Goal: Find specific page/section: Find specific page/section

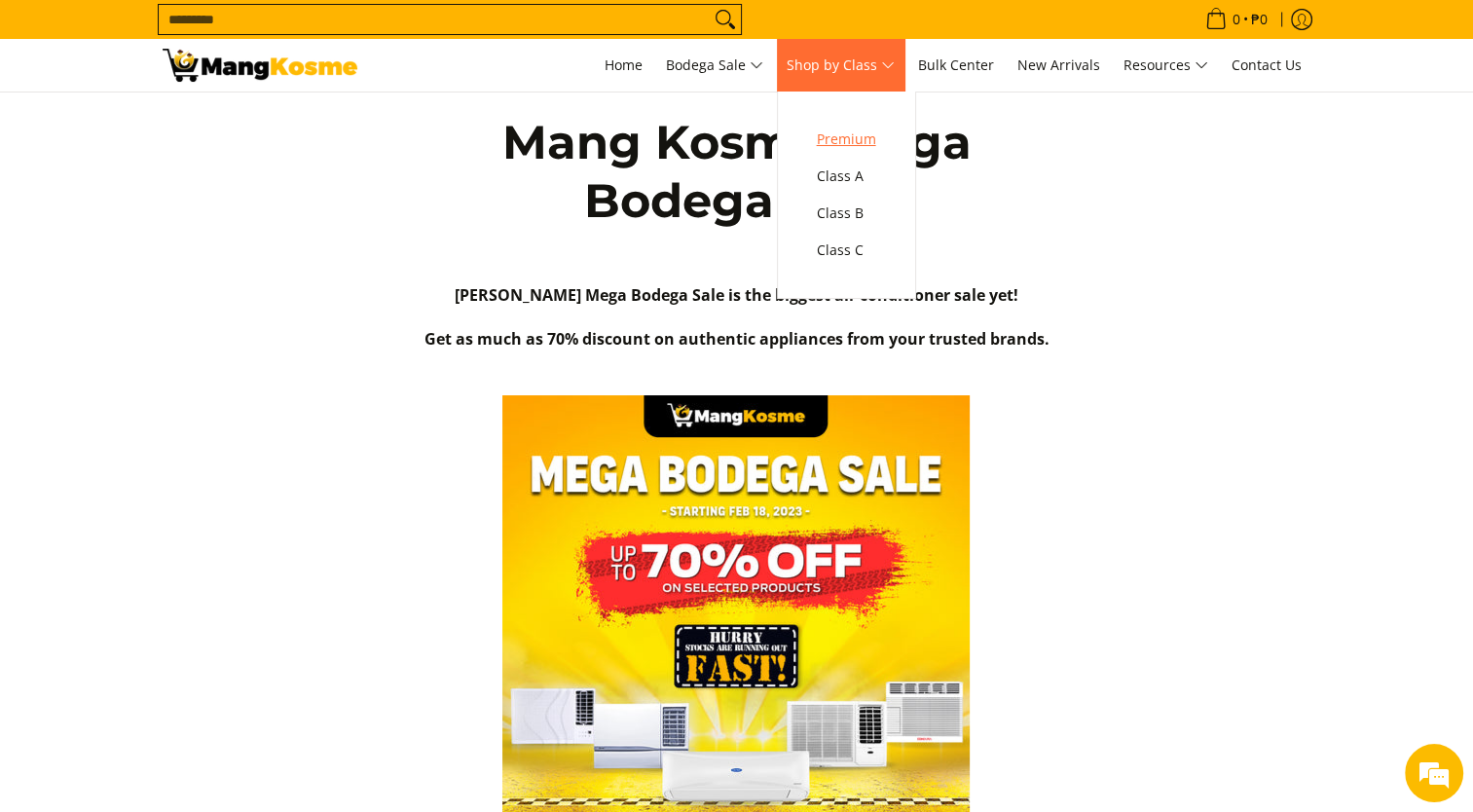
click at [860, 128] on span "Premium" at bounding box center [846, 139] width 60 height 24
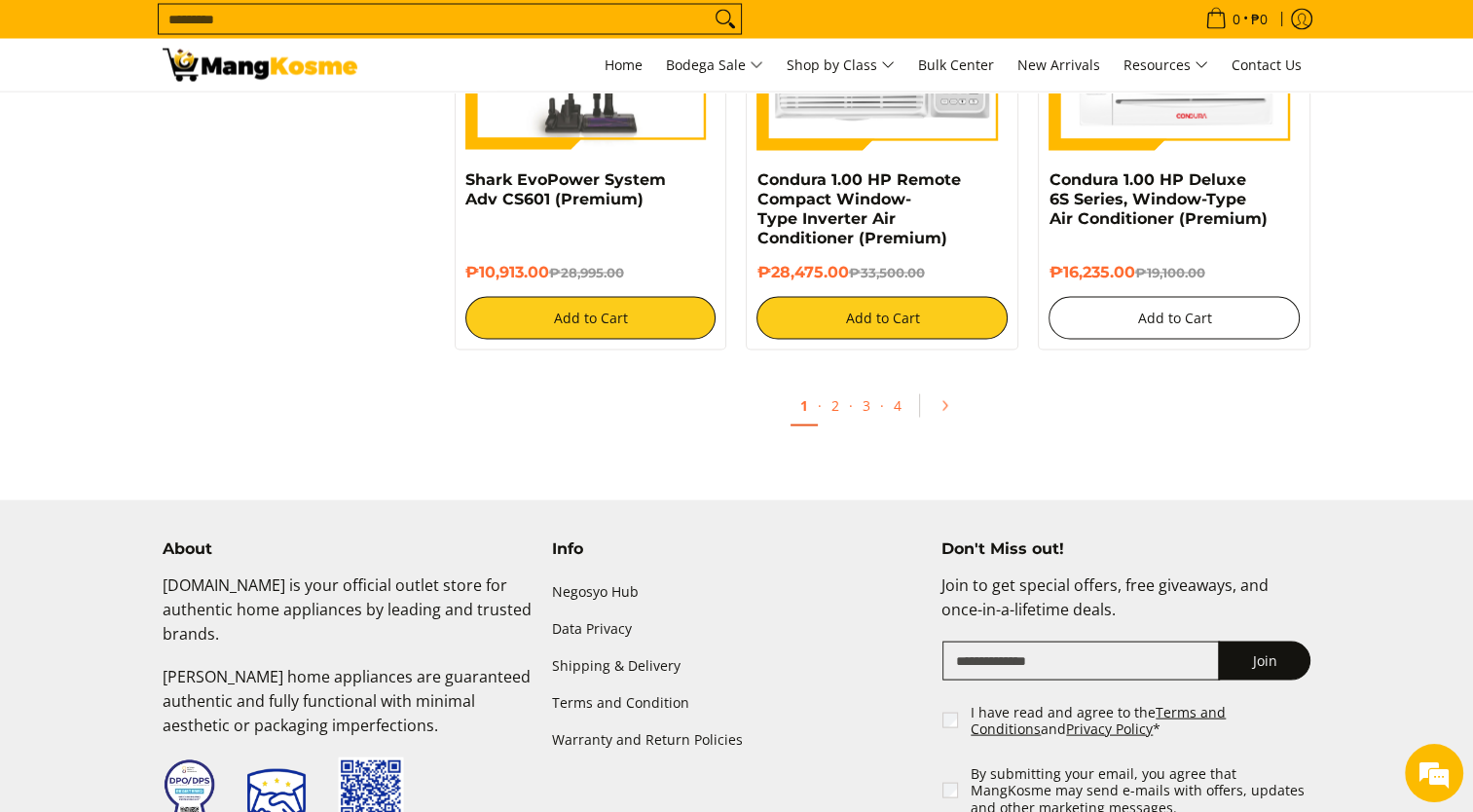
scroll to position [3764, 0]
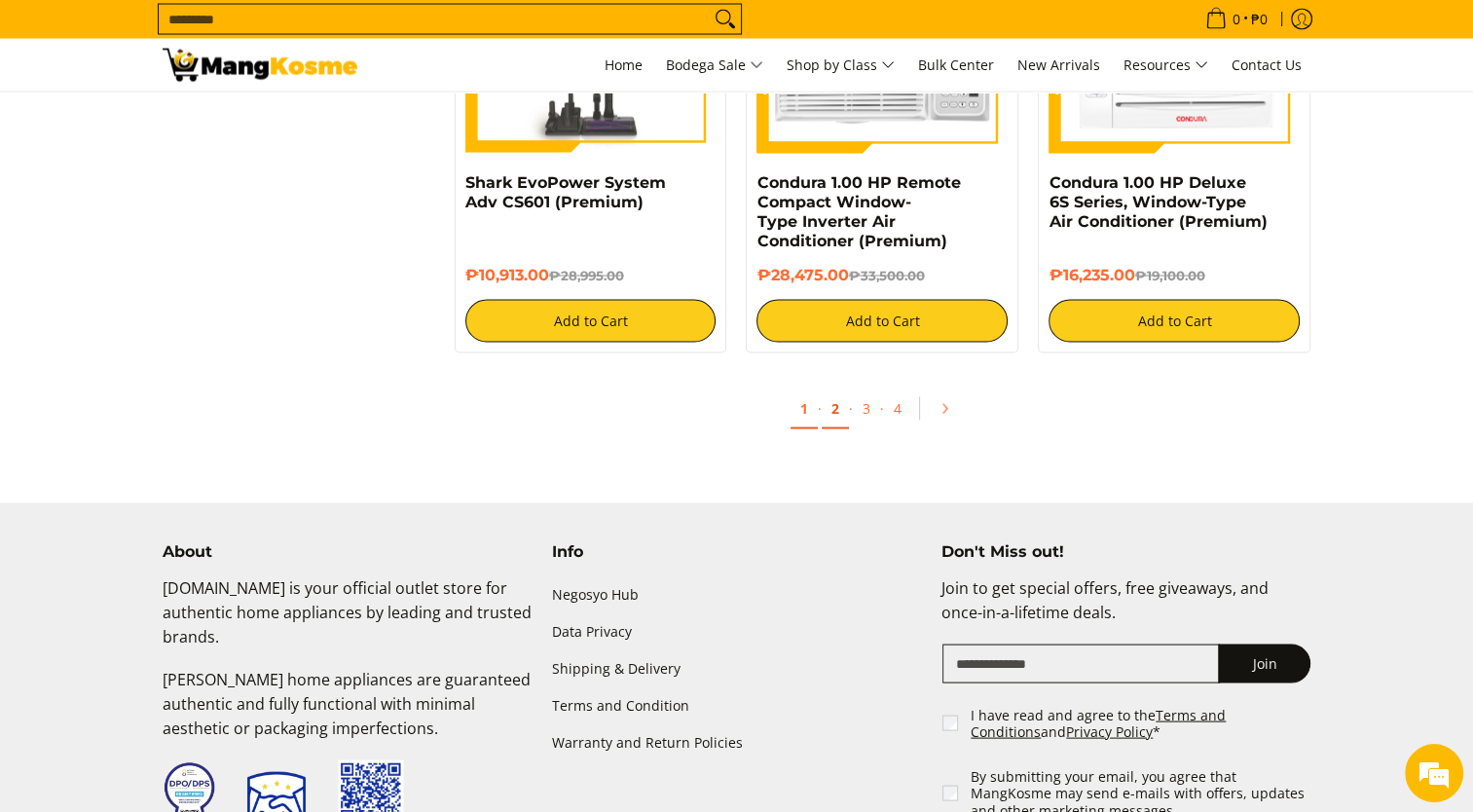
click at [827, 406] on link "2" at bounding box center [834, 409] width 27 height 40
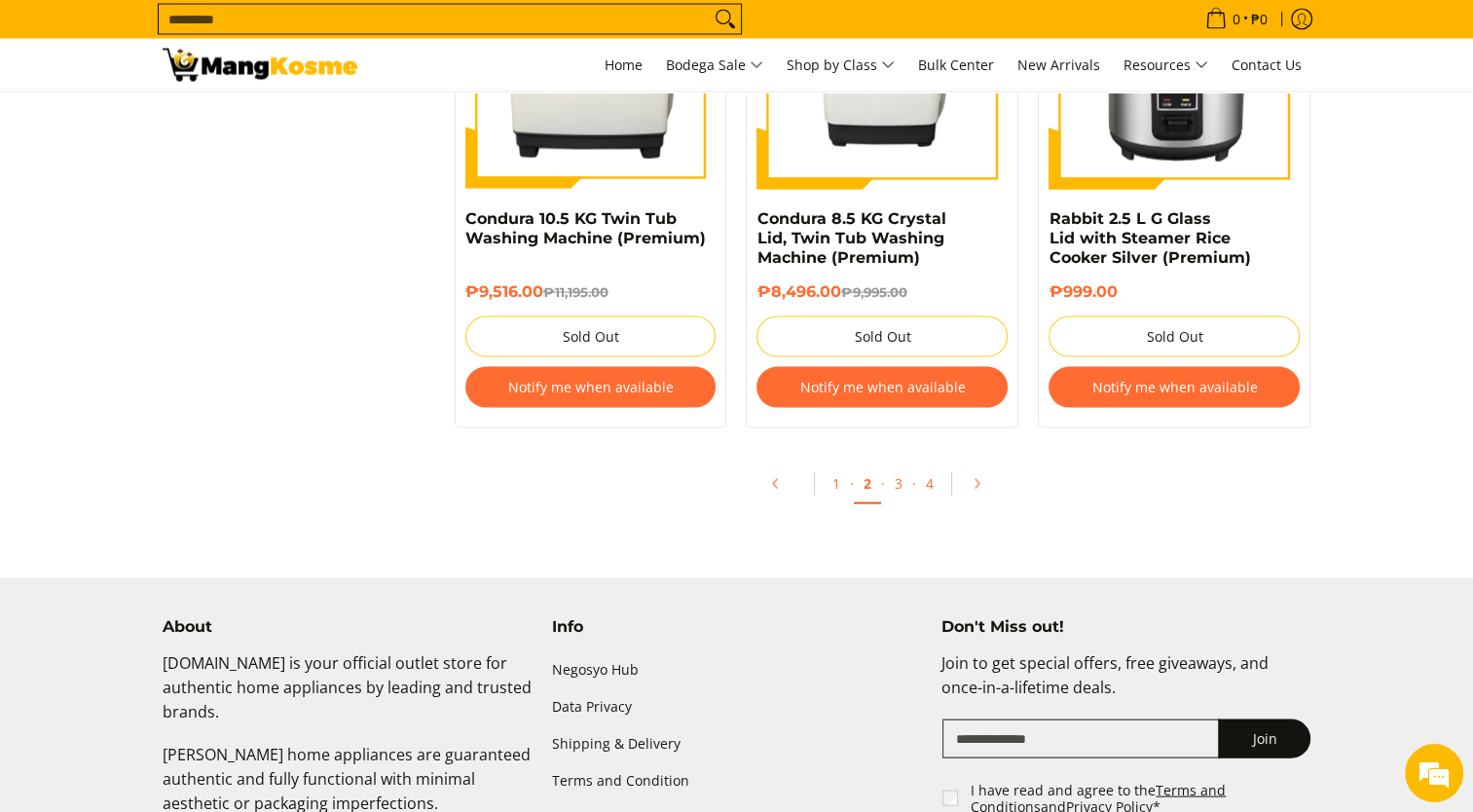
scroll to position [3863, 0]
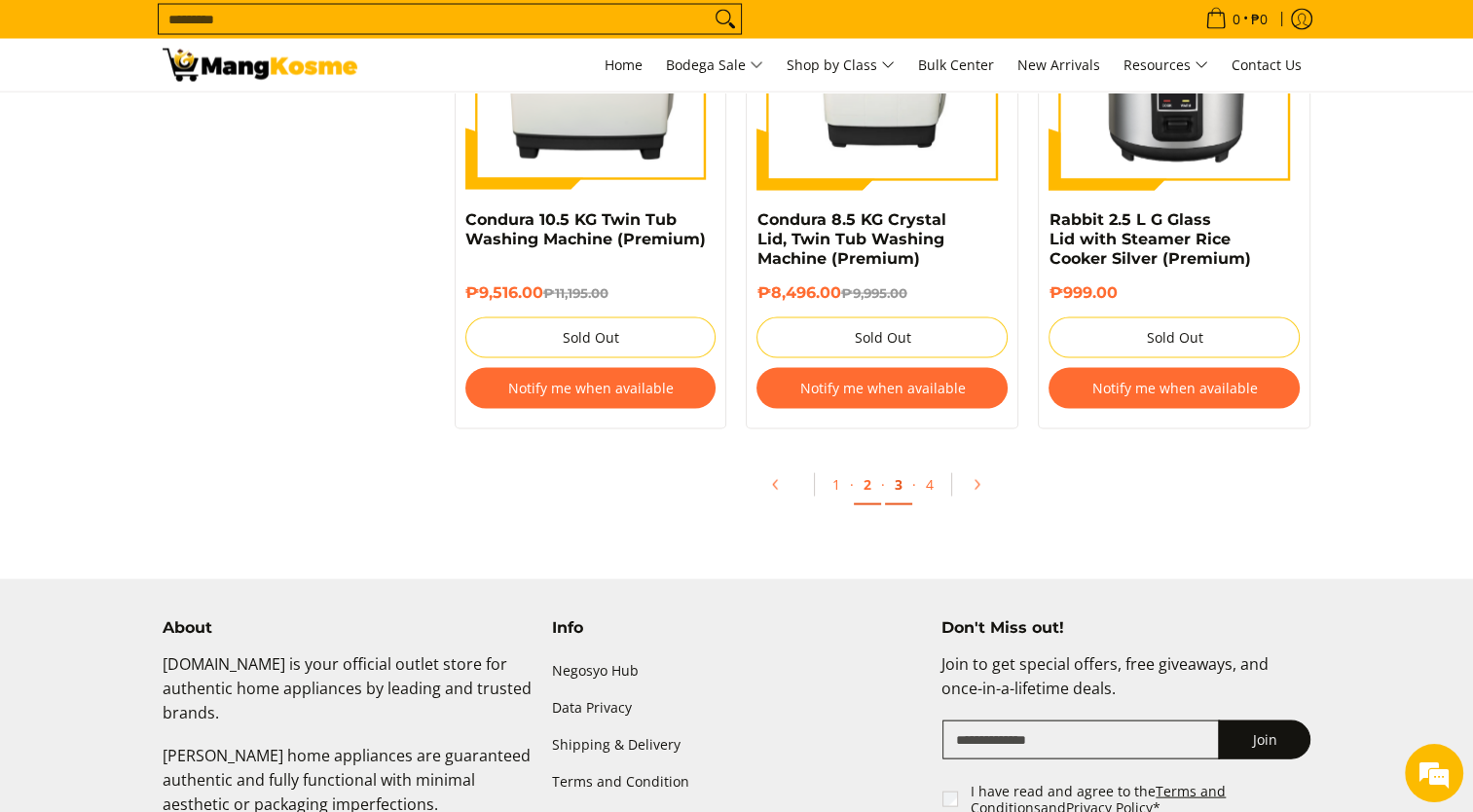
click at [900, 496] on link "3" at bounding box center [898, 485] width 27 height 40
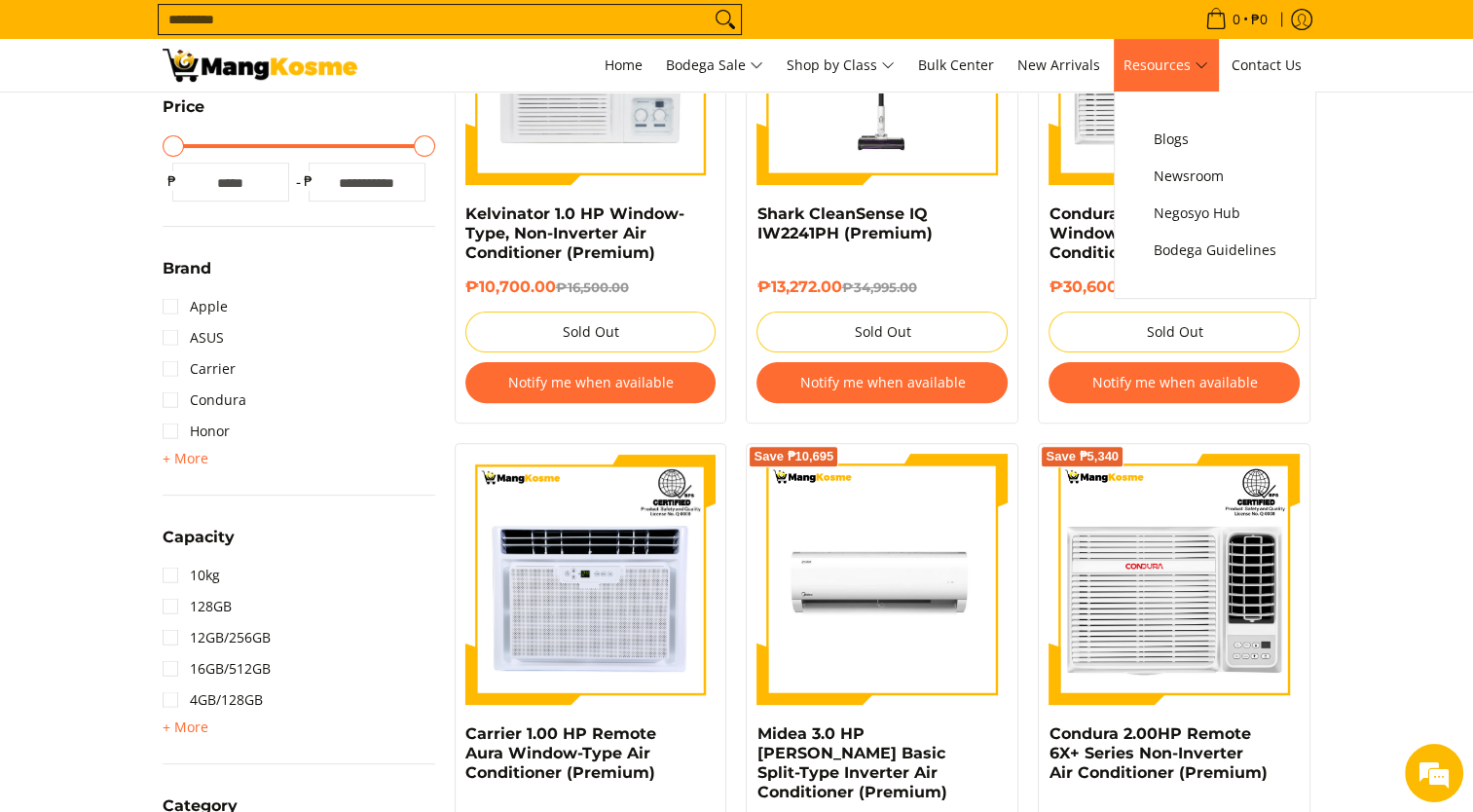
scroll to position [481, 0]
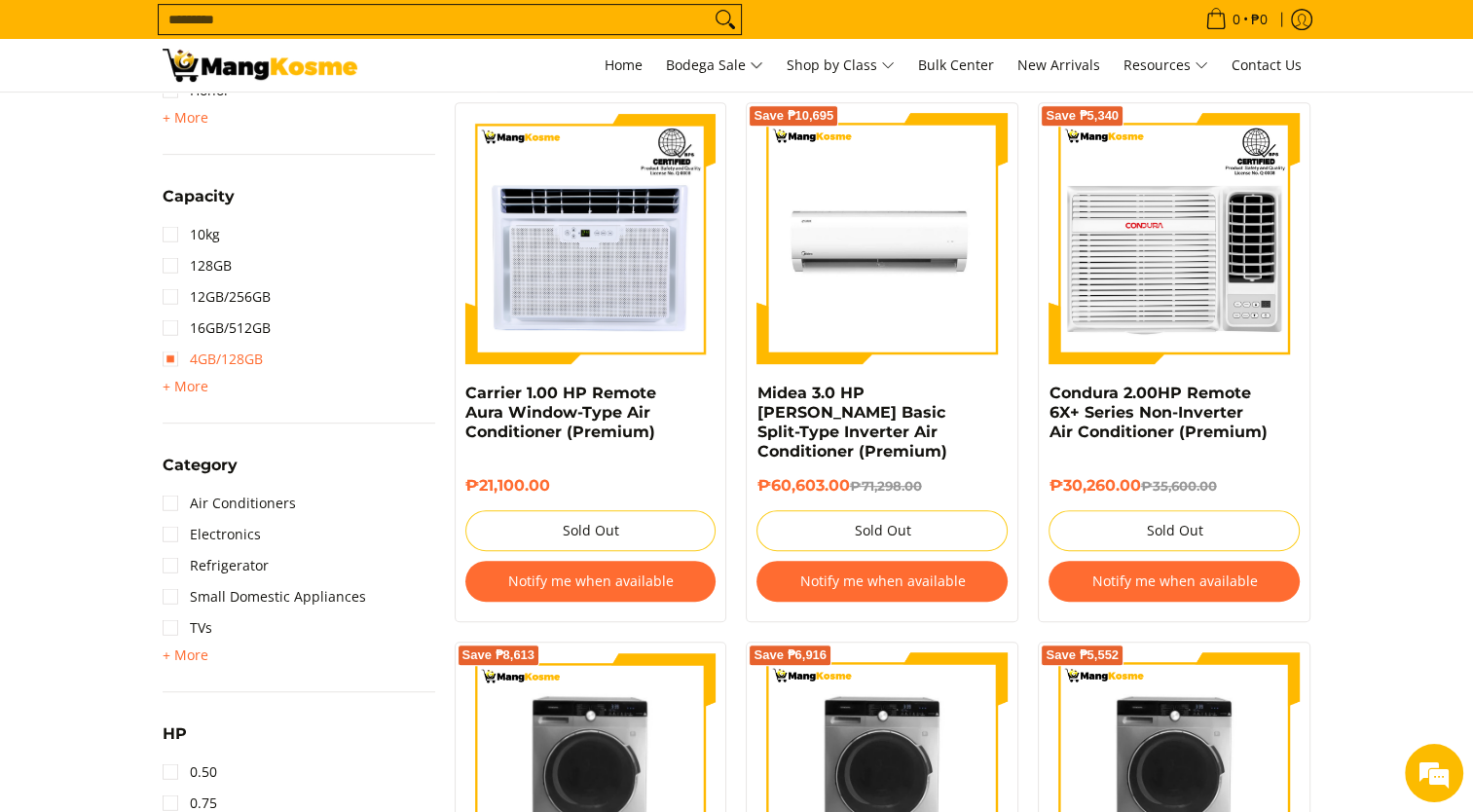
scroll to position [864, 0]
click at [233, 563] on link "Refrigerator" at bounding box center [215, 565] width 106 height 31
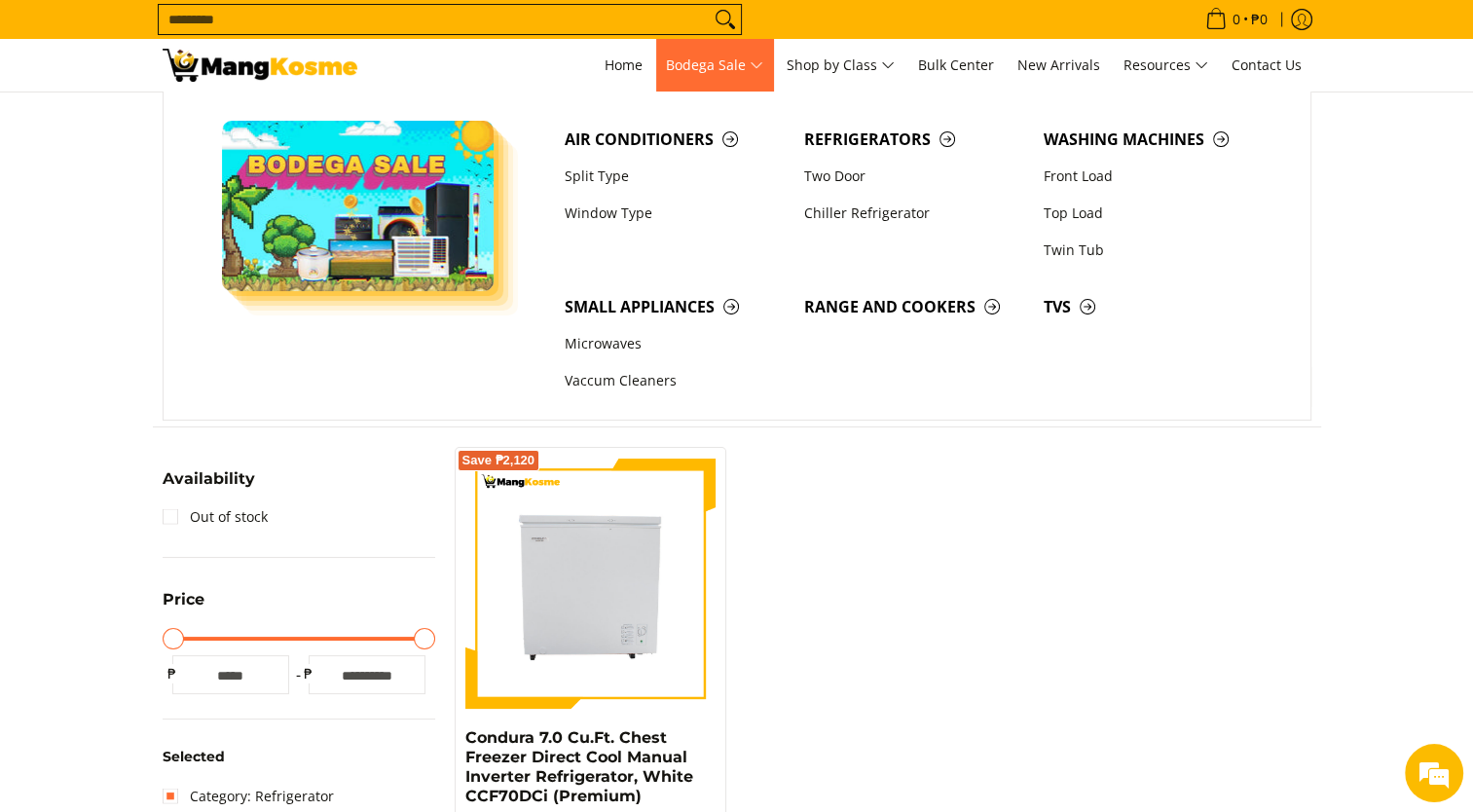
click at [756, 68] on span "Bodega Sale" at bounding box center [715, 66] width 98 height 24
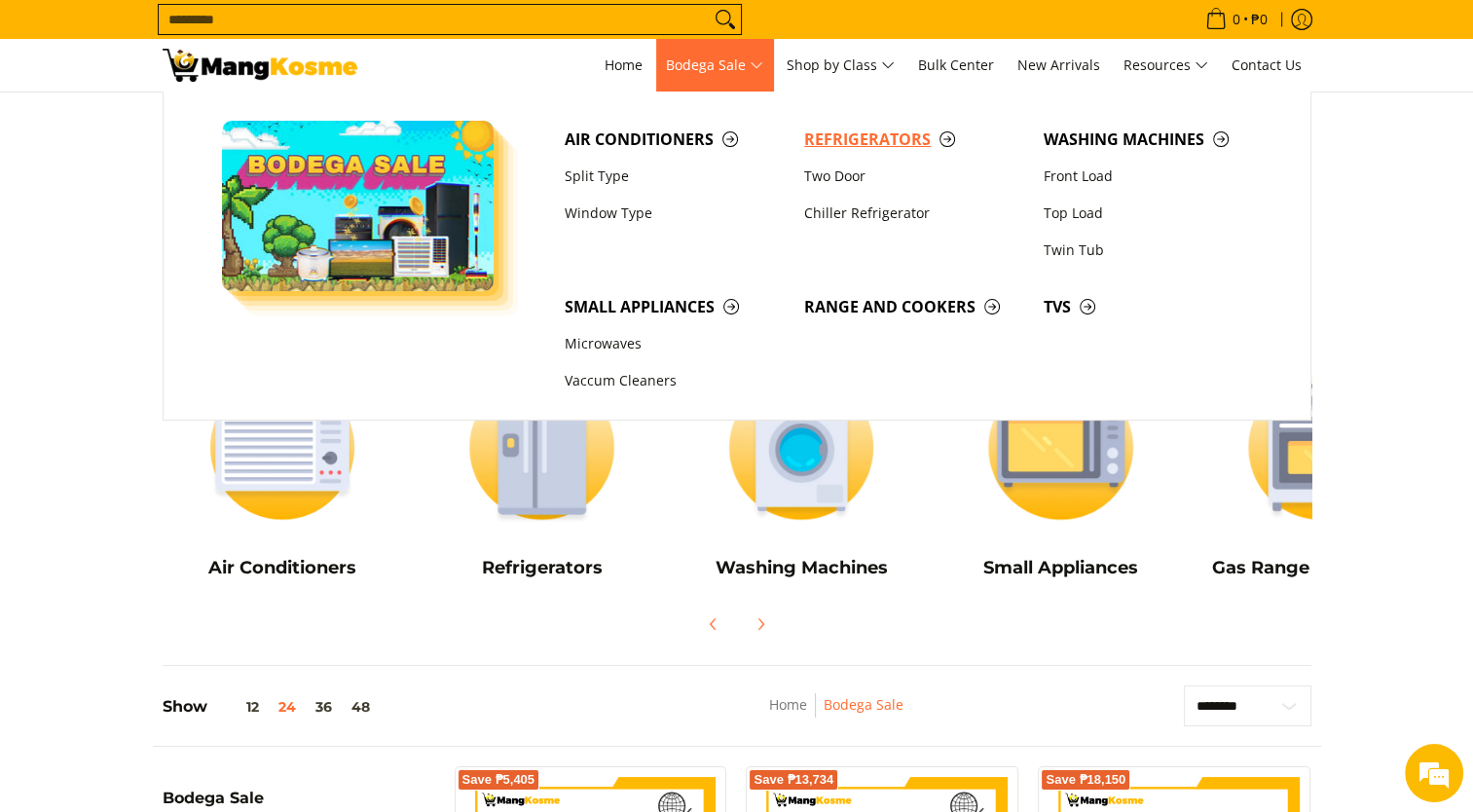
click at [886, 140] on span "Refrigerators" at bounding box center [914, 139] width 220 height 24
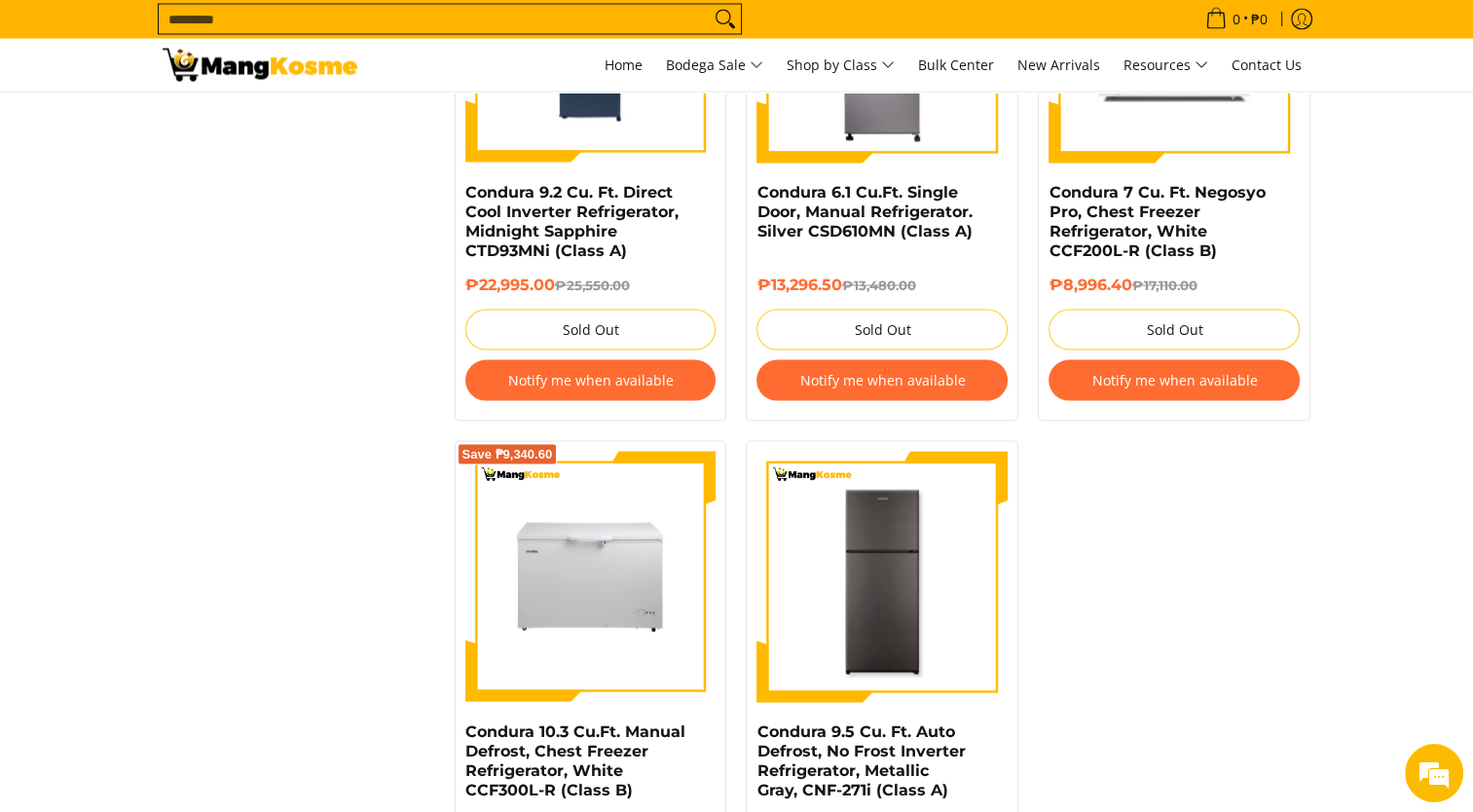
scroll to position [4601, 0]
